Goal: Information Seeking & Learning: Learn about a topic

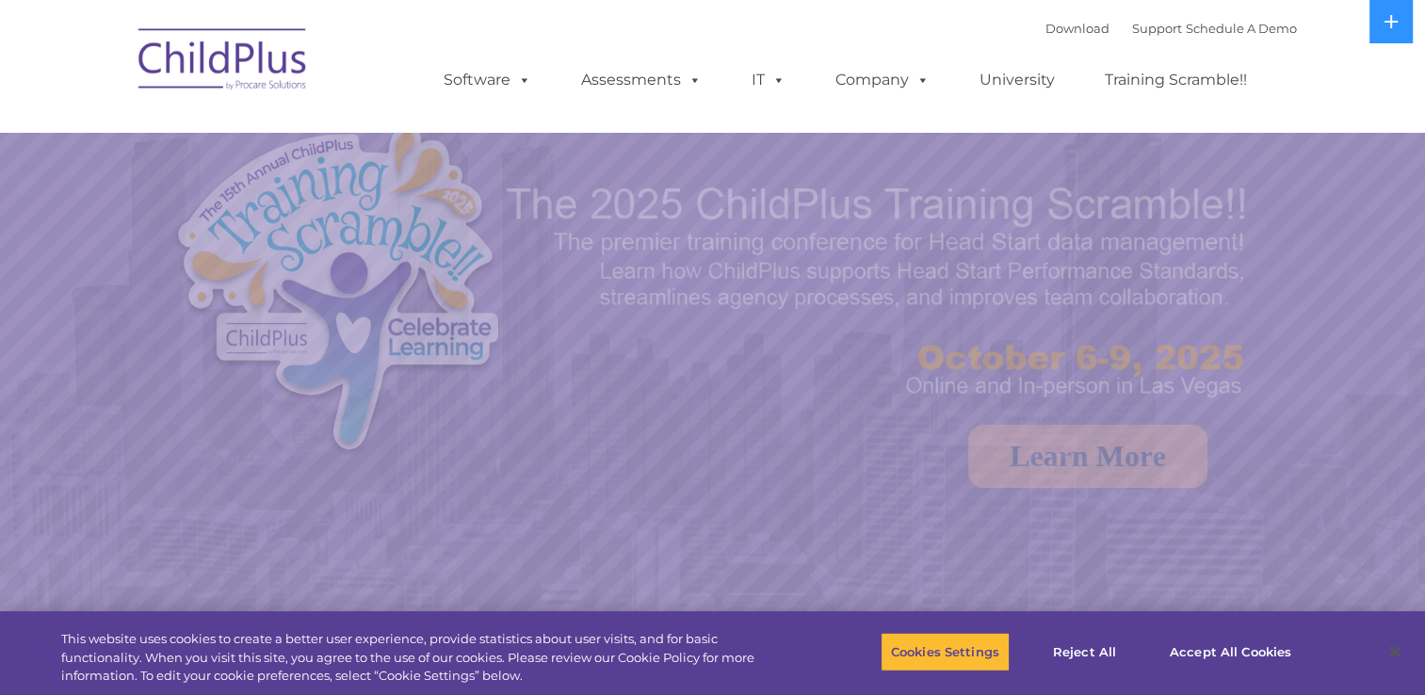
select select "MEDIUM"
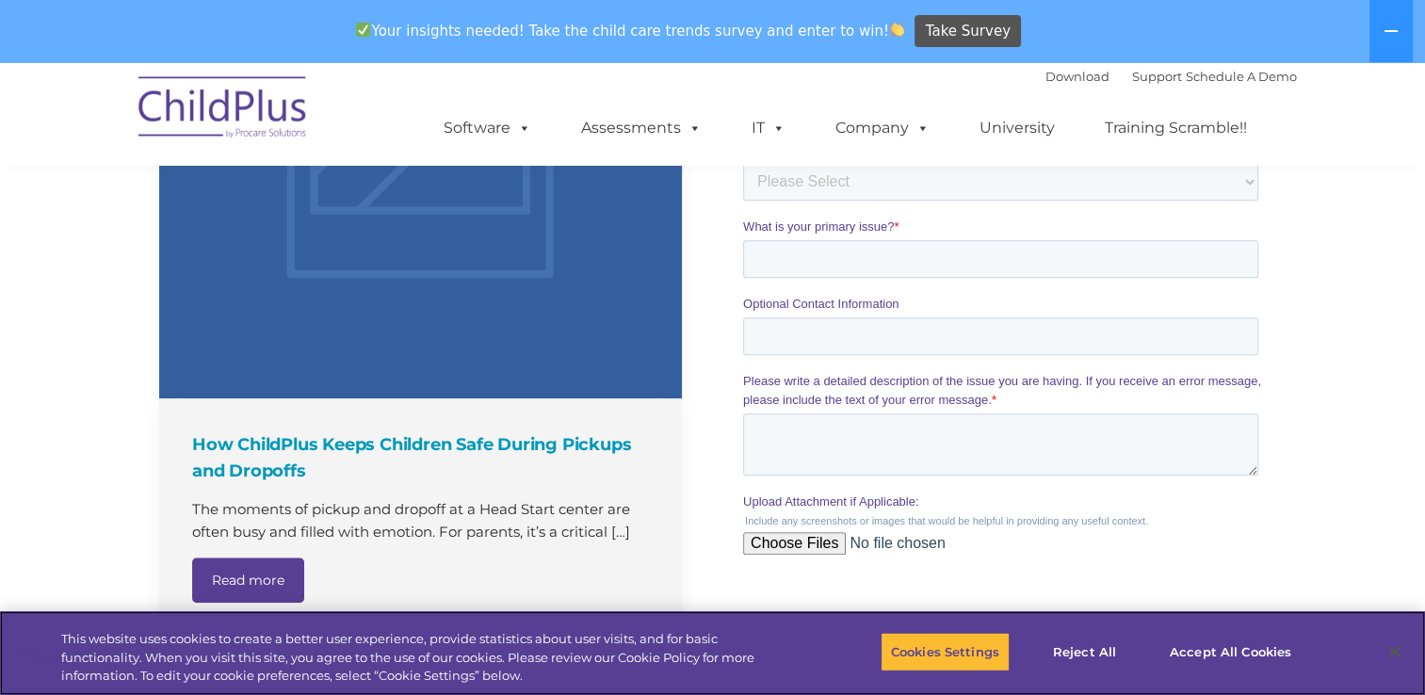
scroll to position [2161, 0]
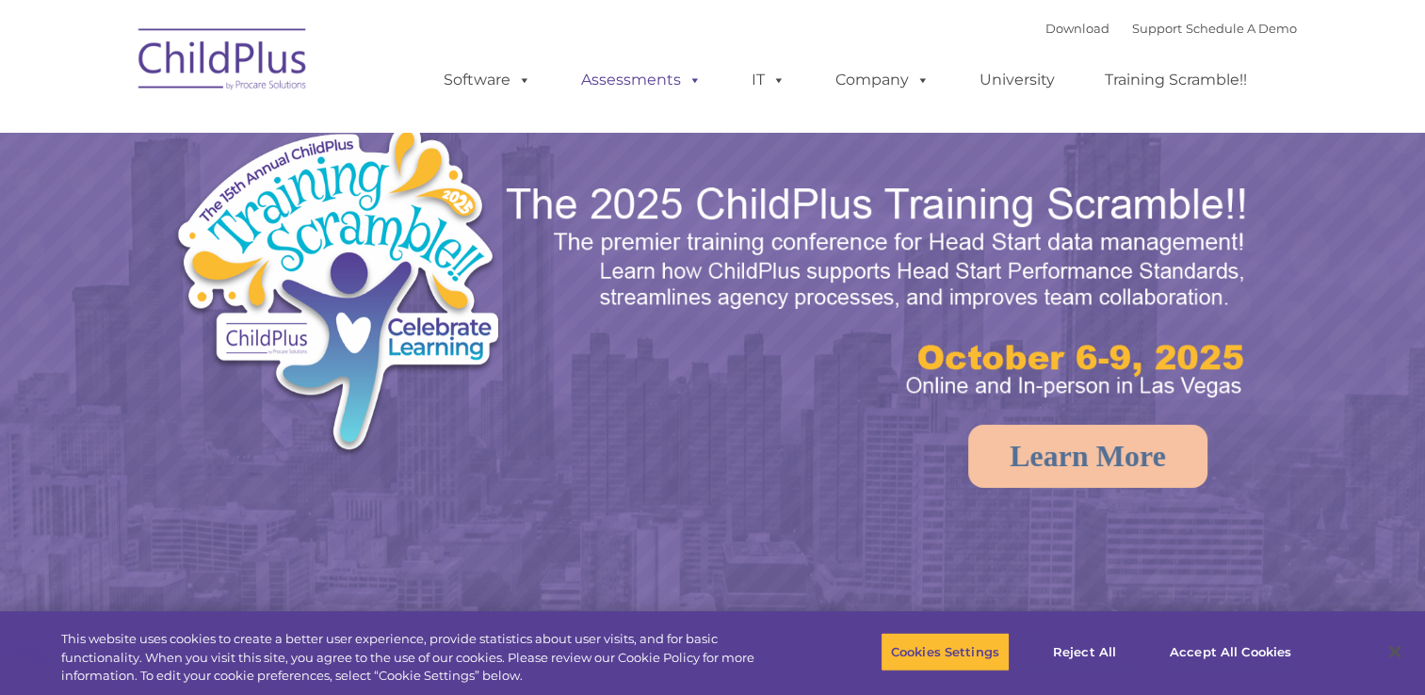
select select "MEDIUM"
